Goal: Task Accomplishment & Management: Use online tool/utility

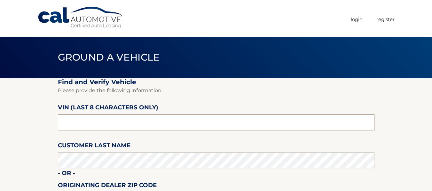
click at [100, 129] on input "text" at bounding box center [216, 123] width 316 height 16
type input "nd542580"
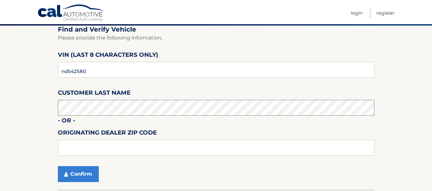
scroll to position [64, 0]
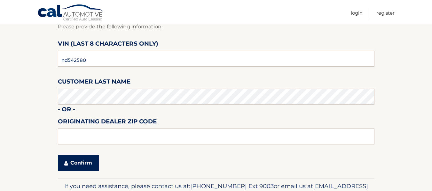
click at [75, 164] on button "Confirm" at bounding box center [78, 163] width 41 height 16
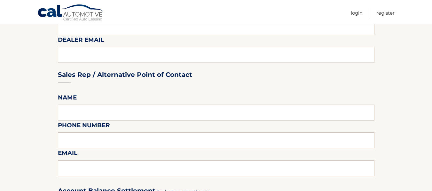
scroll to position [284, 0]
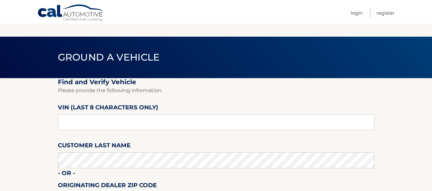
scroll to position [64, 0]
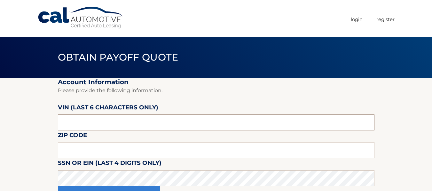
click at [106, 126] on input "text" at bounding box center [216, 123] width 316 height 16
type input "542580"
click at [174, 155] on input "text" at bounding box center [216, 150] width 316 height 16
type input "15212"
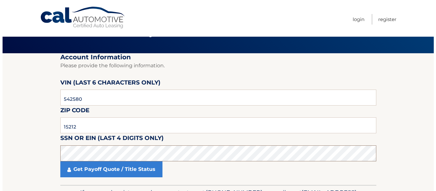
scroll to position [32, 0]
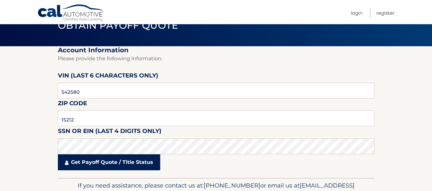
click at [152, 167] on link "Get Payoff Quote / Title Status" at bounding box center [109, 163] width 102 height 16
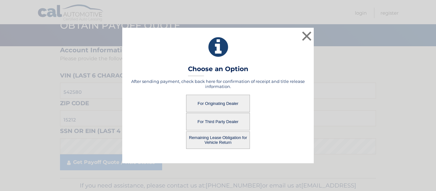
click at [229, 120] on button "For Third Party Dealer" at bounding box center [218, 122] width 64 height 18
click at [220, 121] on button "For Third Party Dealer" at bounding box center [218, 122] width 64 height 18
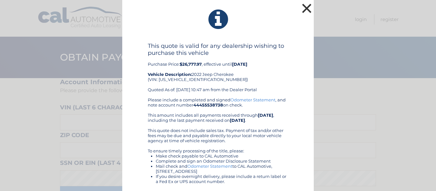
click at [304, 6] on button "×" at bounding box center [307, 8] width 13 height 13
